Goal: Transaction & Acquisition: Purchase product/service

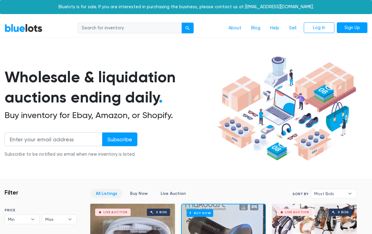
click at [92, 28] on input "search" at bounding box center [130, 28] width 104 height 11
type input "clothes"
click at [181, 23] on button "submit" at bounding box center [187, 28] width 12 height 11
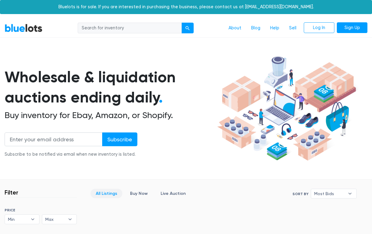
click at [112, 30] on input "search" at bounding box center [130, 28] width 104 height 11
type input "clothes"
click at [181, 23] on button "submit" at bounding box center [187, 28] width 12 height 11
click at [112, 30] on input "search" at bounding box center [130, 28] width 104 height 11
type input "apparel"
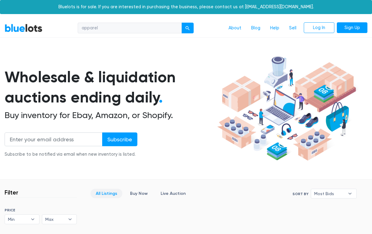
click at [181, 23] on button "submit" at bounding box center [187, 28] width 12 height 11
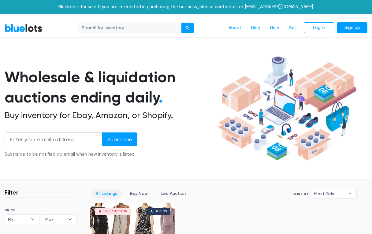
click at [29, 34] on nav "BlueLots About Blog Help Sell Log In Sign Up" at bounding box center [186, 28] width 372 height 19
click at [26, 25] on link "BlueLots" at bounding box center [24, 28] width 38 height 9
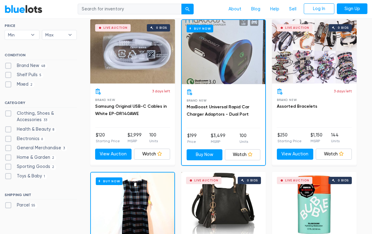
scroll to position [189, 0]
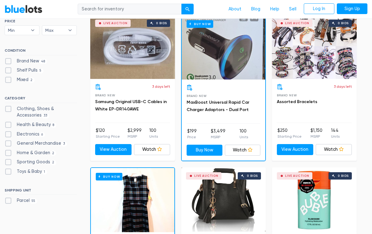
click at [25, 112] on label "Clothing, Shoes & Accessories 33" at bounding box center [41, 112] width 72 height 13
click at [9, 109] on Accessories"] "Clothing, Shoes & Accessories 33" at bounding box center [7, 108] width 4 height 4
checkbox Accessories"] "true"
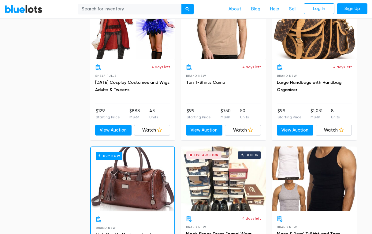
scroll to position [1873, 0]
